Goal: Complete application form

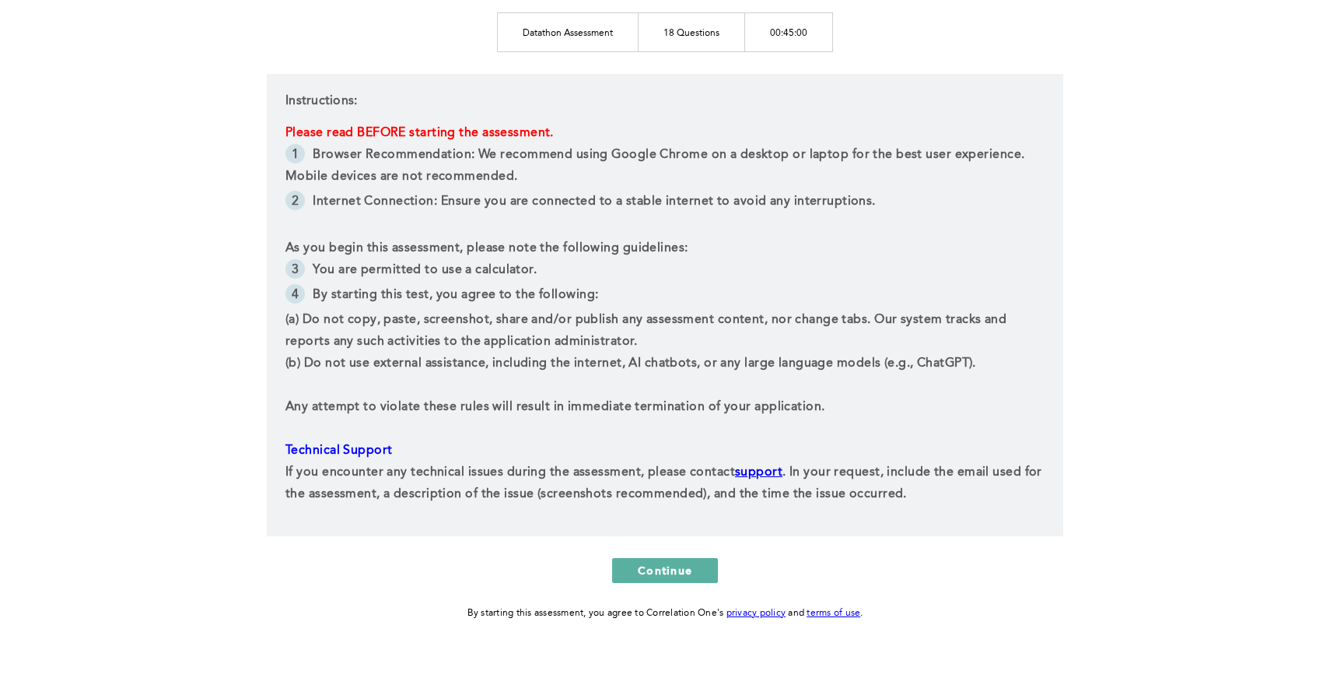
scroll to position [244, 0]
click at [644, 558] on button "Continue" at bounding box center [665, 569] width 106 height 25
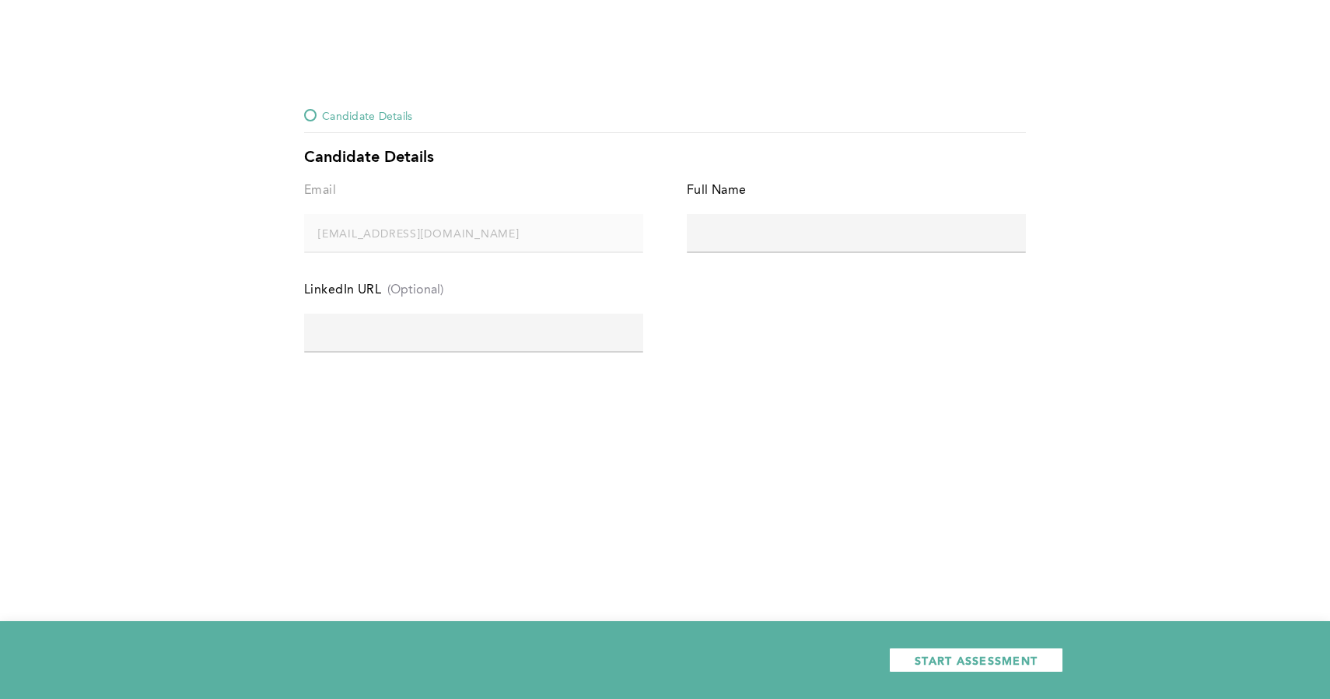
click at [720, 221] on input "text" at bounding box center [856, 232] width 339 height 37
type input "[PERSON_NAME]"
click at [463, 340] on input "text" at bounding box center [473, 332] width 339 height 37
paste input "[URL][DOMAIN_NAME]"
type input "[URL][DOMAIN_NAME]"
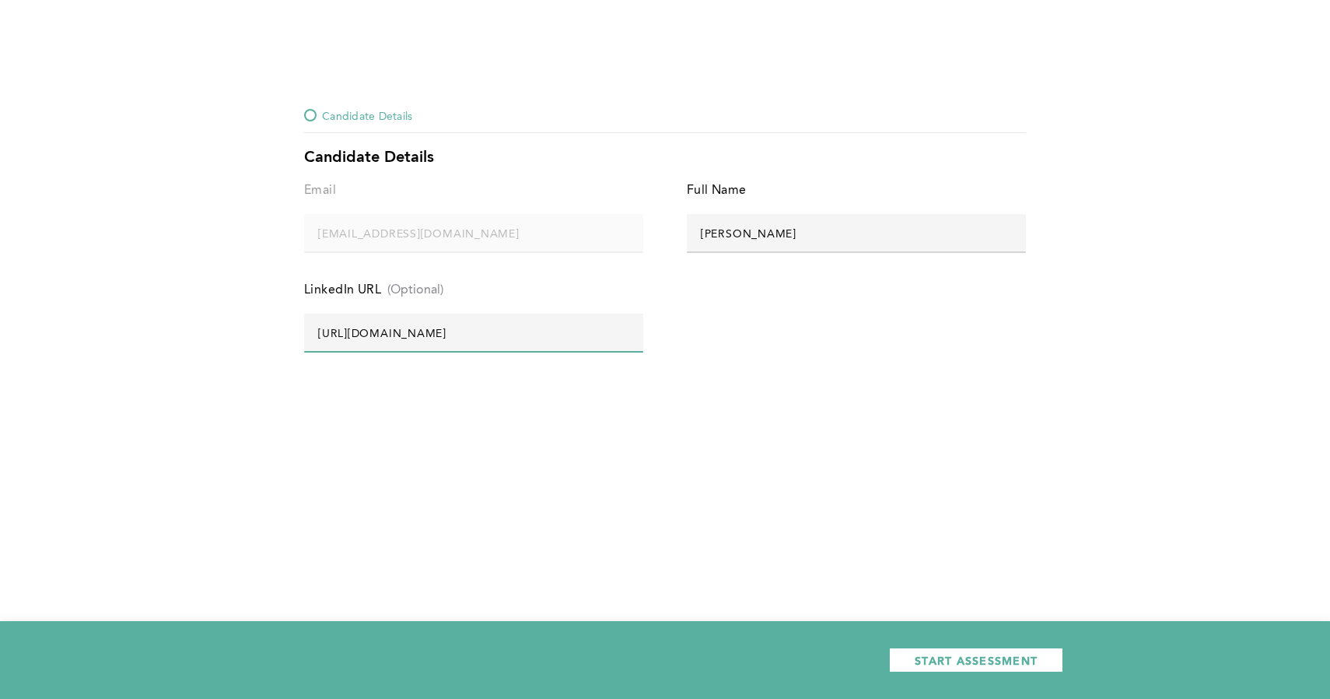
click at [653, 416] on div "Candidate Details Candidate Details Email [EMAIL_ADDRESS][DOMAIN_NAME] error pl…" at bounding box center [665, 349] width 1330 height 699
click at [986, 663] on span "START ASSESSMENT" at bounding box center [976, 660] width 123 height 15
